Goal: Information Seeking & Learning: Find specific fact

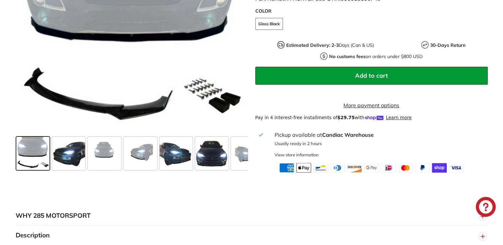
scroll to position [217, 0]
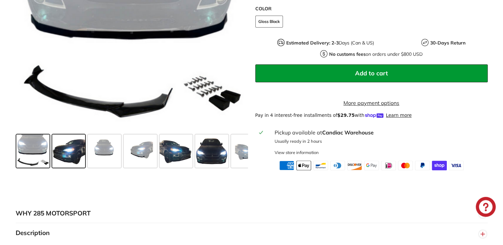
click at [75, 158] on span at bounding box center [68, 151] width 33 height 33
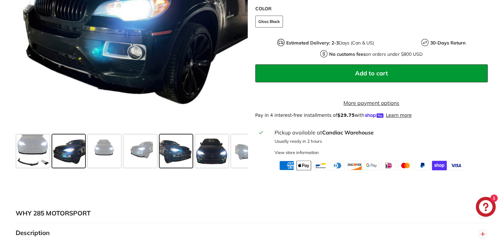
click at [174, 162] on span at bounding box center [176, 151] width 33 height 33
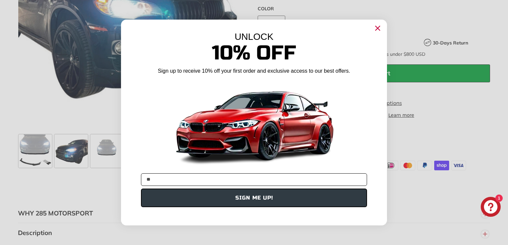
type input "**********"
click at [216, 199] on button "SIGN ME UP!" at bounding box center [254, 198] width 226 height 19
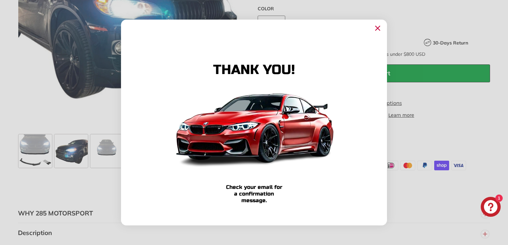
click at [375, 33] on circle "Close dialog" at bounding box center [378, 28] width 10 height 10
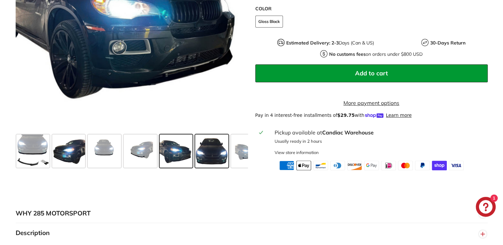
click at [209, 156] on span at bounding box center [211, 151] width 33 height 33
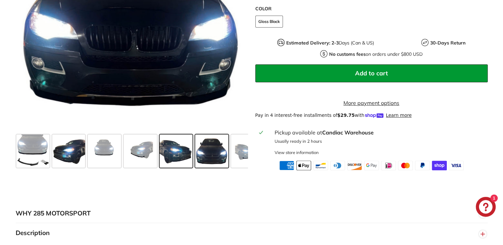
click at [168, 163] on span at bounding box center [176, 151] width 33 height 33
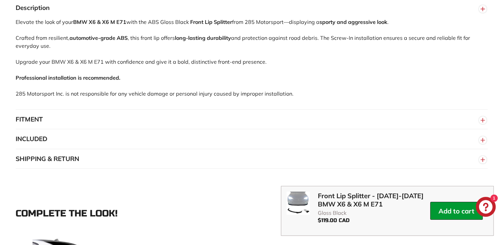
scroll to position [471, 0]
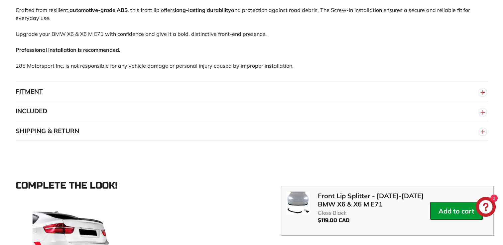
click at [423, 134] on button "SHIPPING & RETURN" at bounding box center [252, 131] width 472 height 20
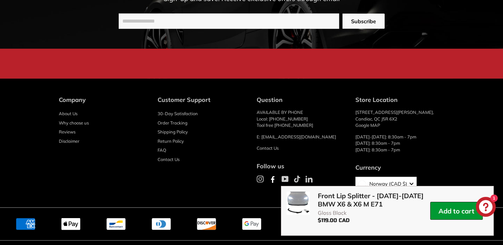
scroll to position [1691, 0]
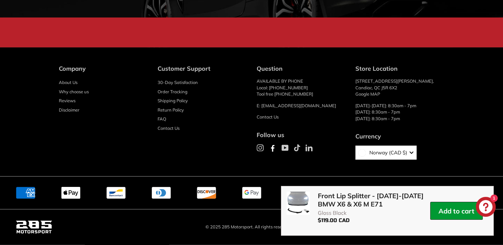
click at [405, 157] on span "Norway (CAD $)" at bounding box center [386, 153] width 41 height 8
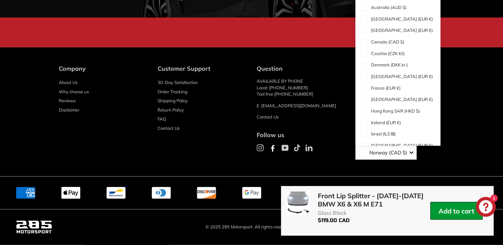
click at [454, 98] on div "Company About Us Why choose us Reviews Disclaimer Customer Support 30-Day Satis…" at bounding box center [251, 115] width 498 height 102
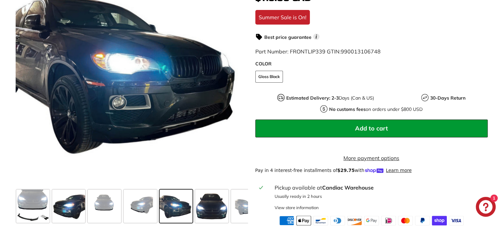
scroll to position [124, 0]
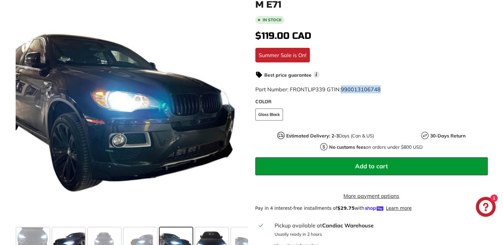
drag, startPoint x: 382, startPoint y: 89, endPoint x: 342, endPoint y: 88, distance: 40.6
click at [342, 88] on div "Part Number: FRONTLIP339 GTIN: 990013106748" at bounding box center [371, 89] width 232 height 8
copy span "990013106748"
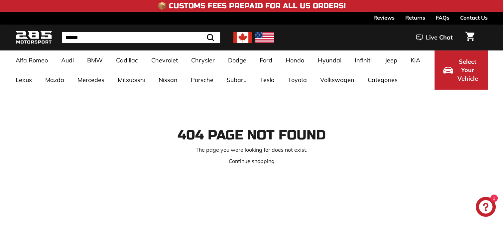
scroll to position [43, 0]
